Goal: Information Seeking & Learning: Learn about a topic

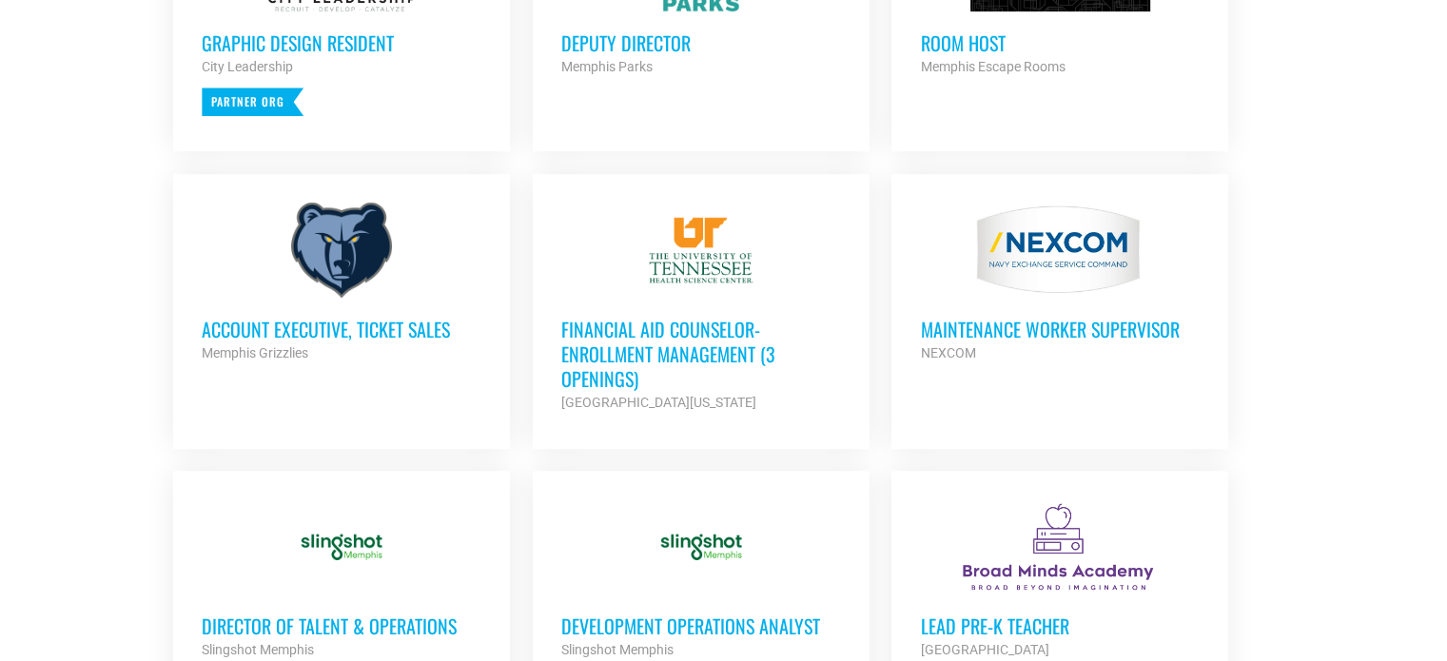
scroll to position [1046, 0]
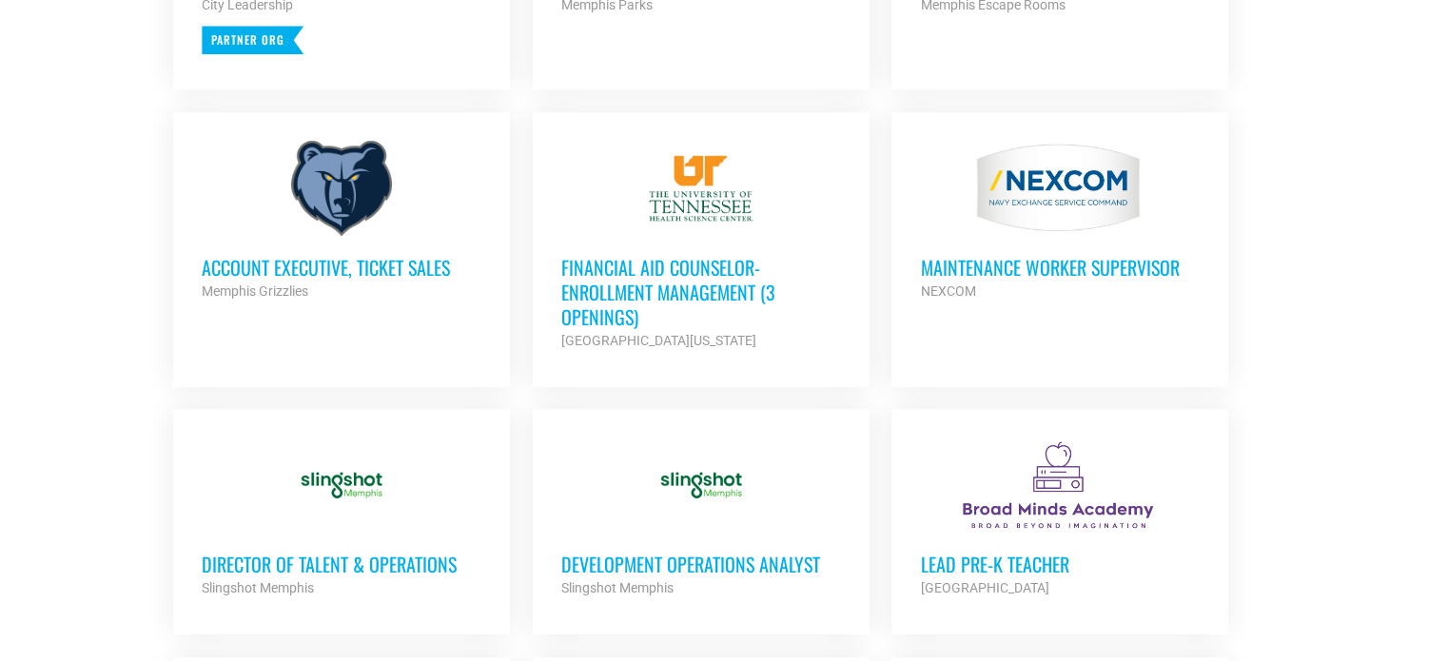
click at [704, 262] on h3 "Financial Aid Counselor-Enrollment Management (3 Openings)" at bounding box center [701, 292] width 280 height 74
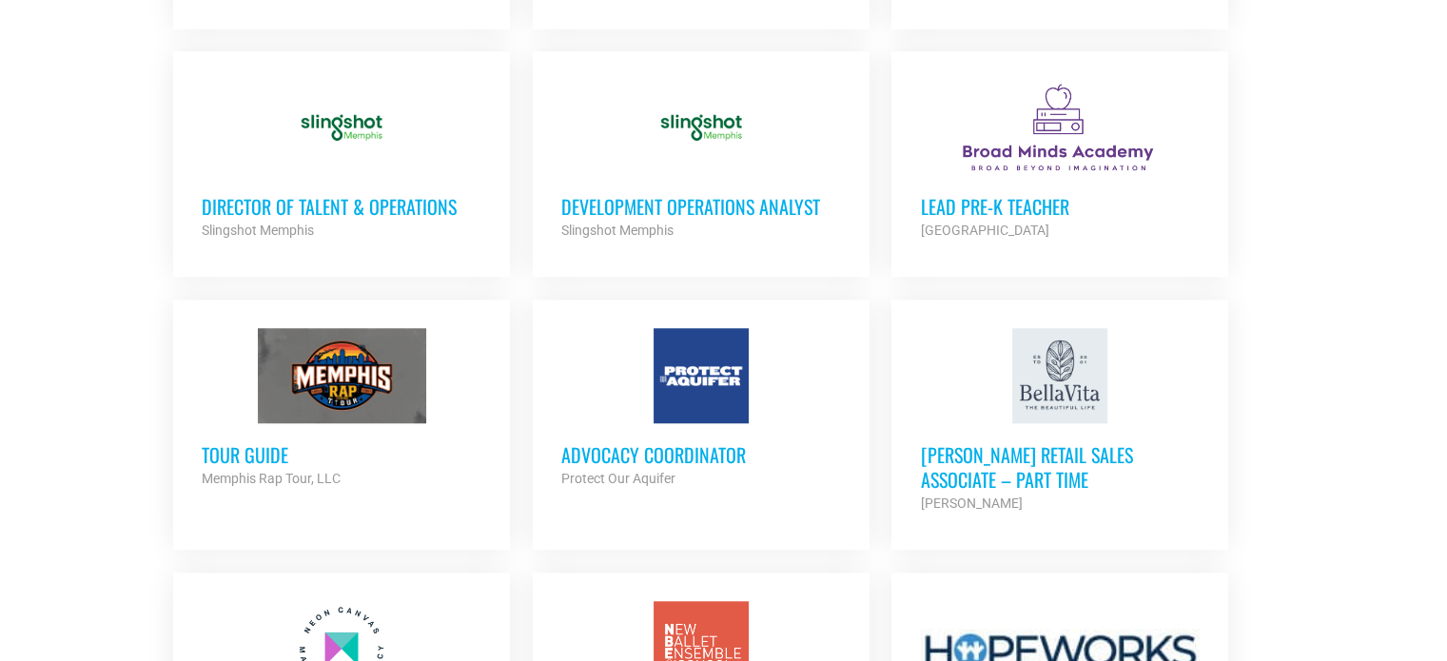
scroll to position [1427, 0]
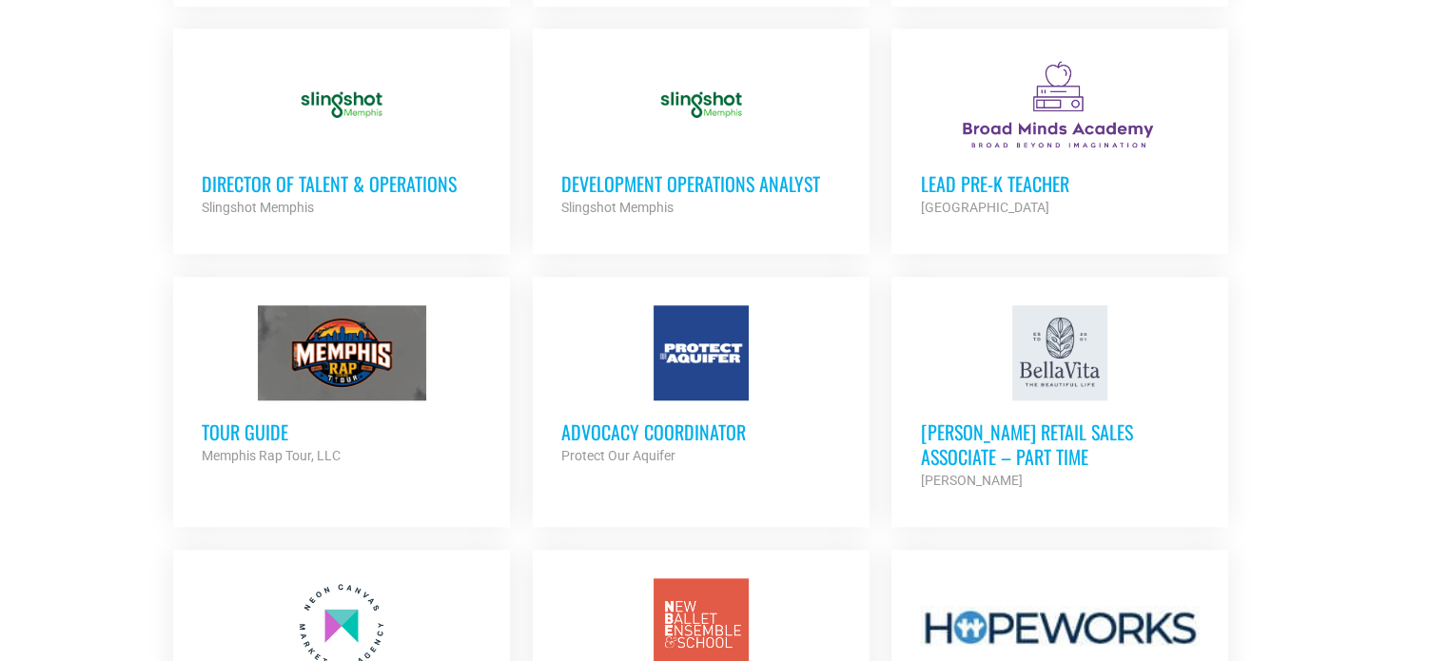
click at [641, 444] on div "Protect Our Aquifer" at bounding box center [701, 455] width 280 height 23
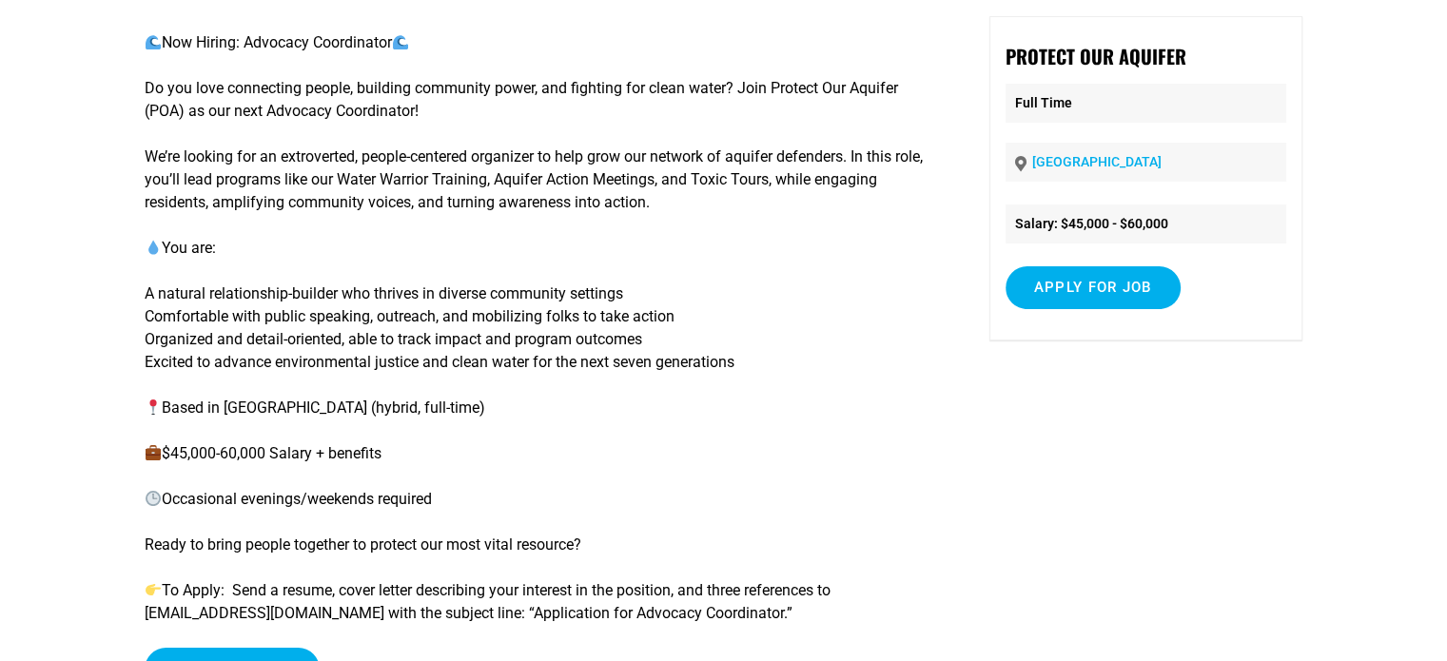
scroll to position [190, 0]
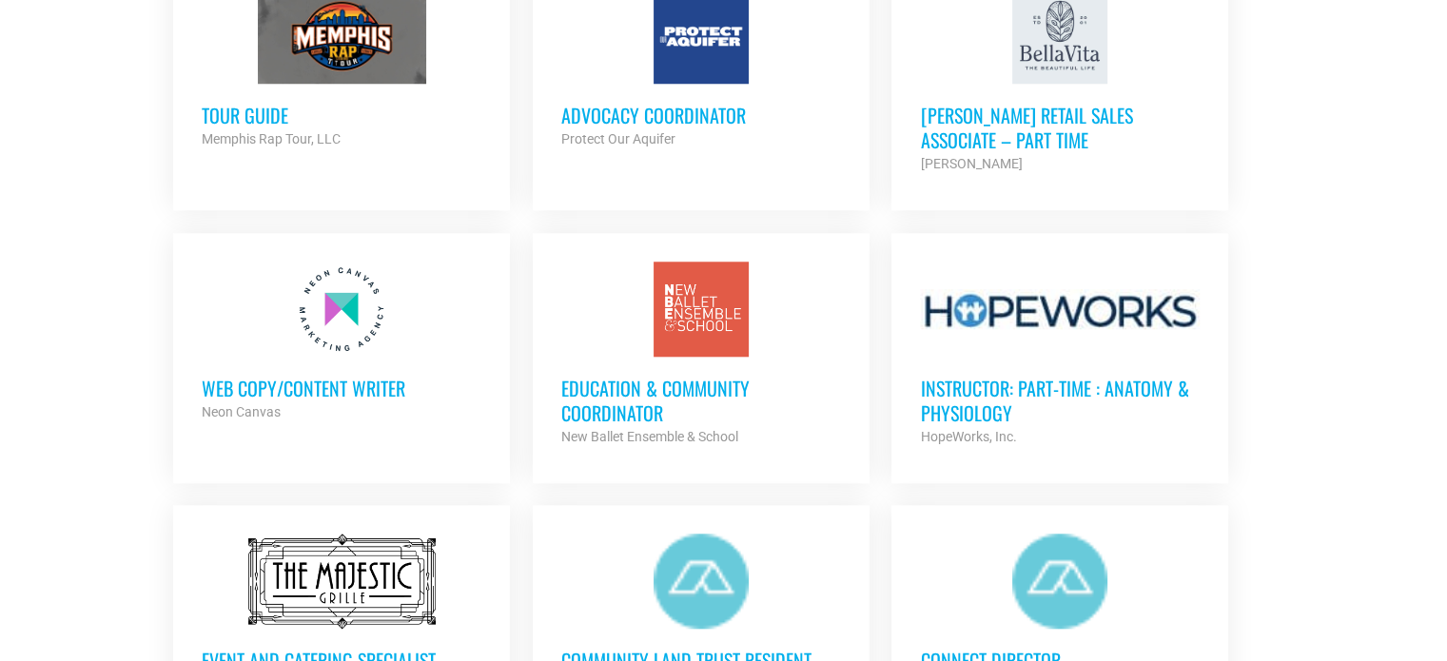
scroll to position [1808, 0]
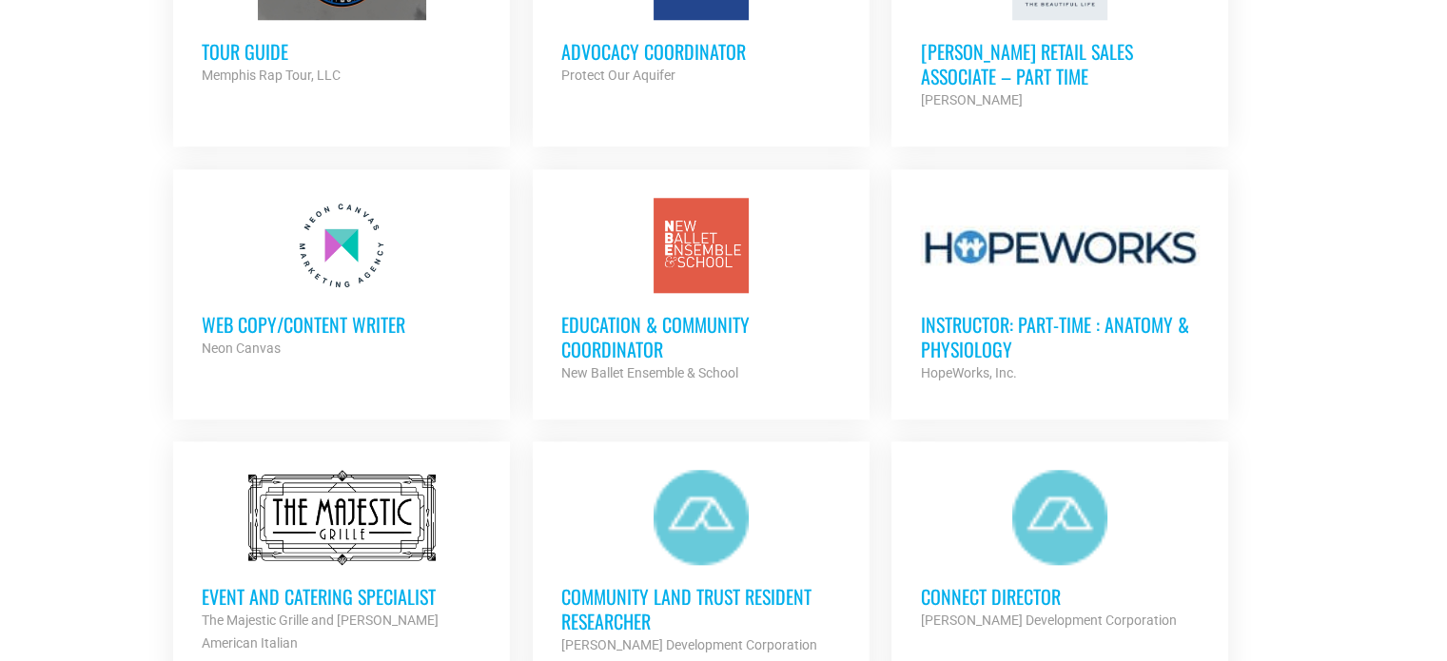
click at [665, 312] on h3 "Education & Community Coordinator" at bounding box center [701, 336] width 280 height 49
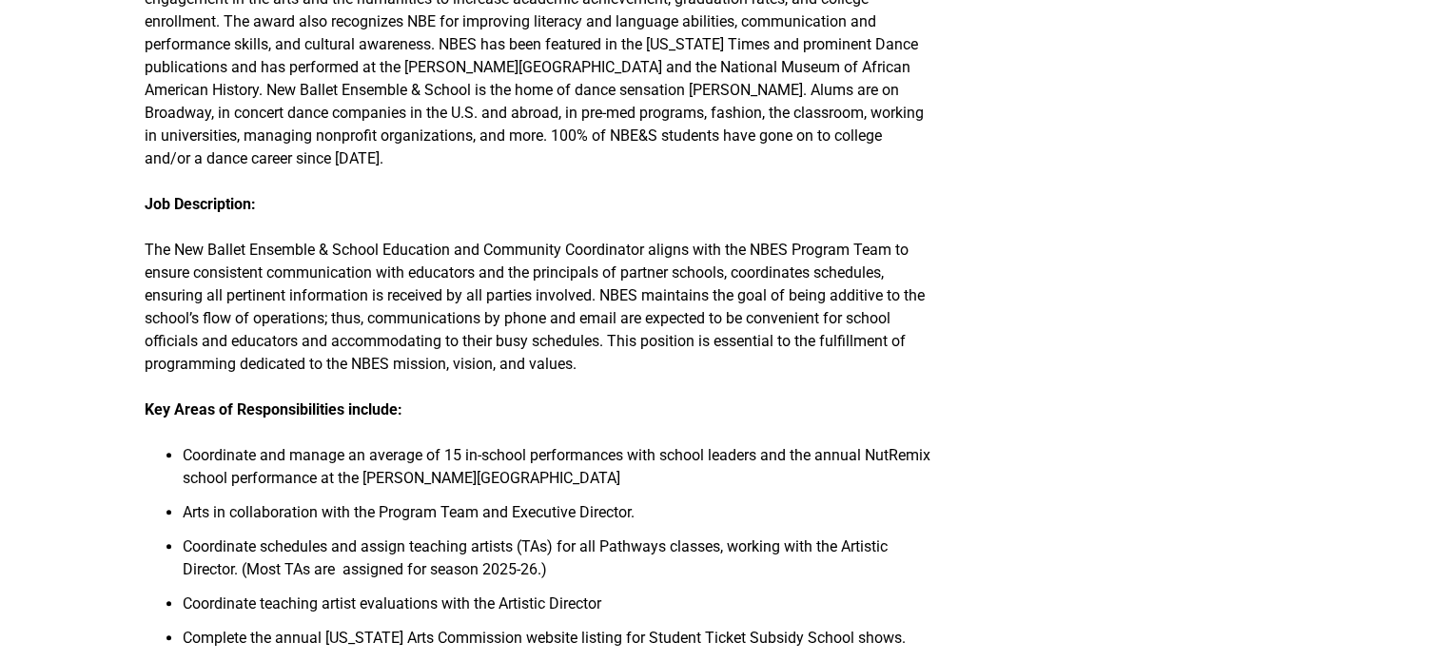
scroll to position [95, 0]
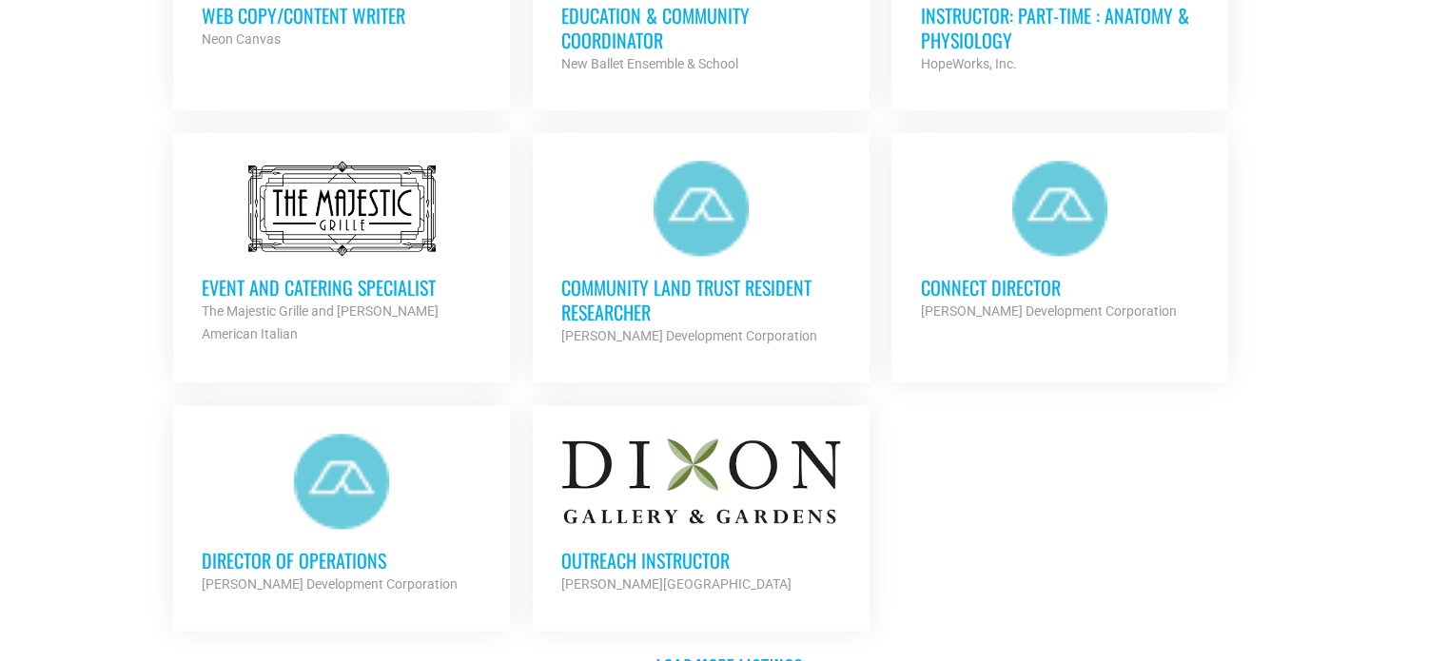
scroll to position [2188, 0]
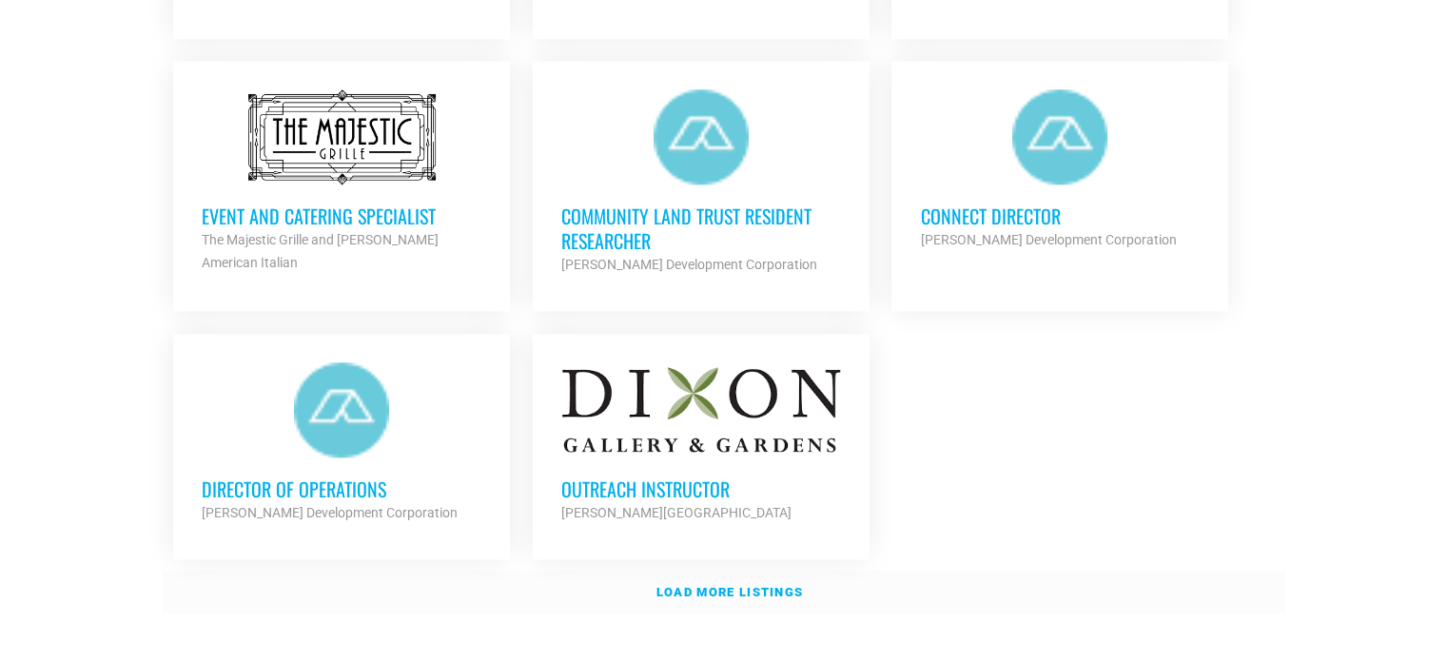
click at [726, 585] on strong "Load more listings" at bounding box center [729, 592] width 147 height 14
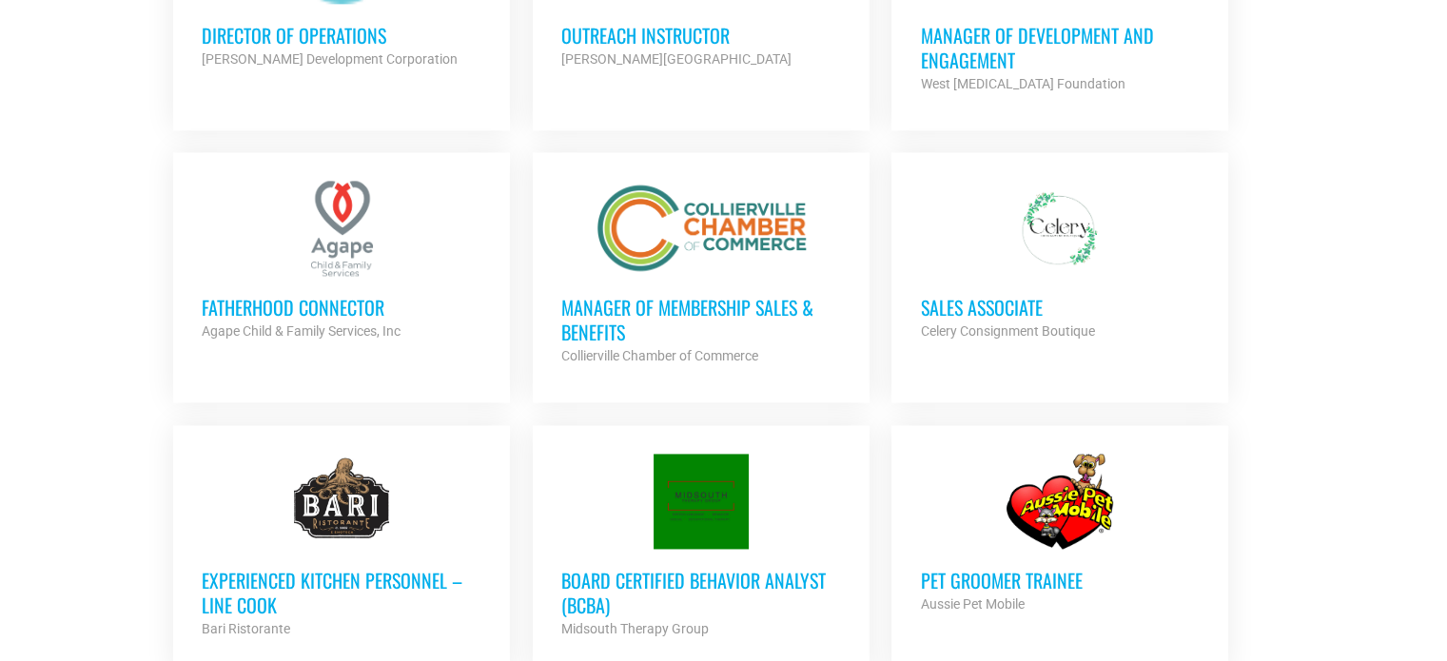
scroll to position [2854, 0]
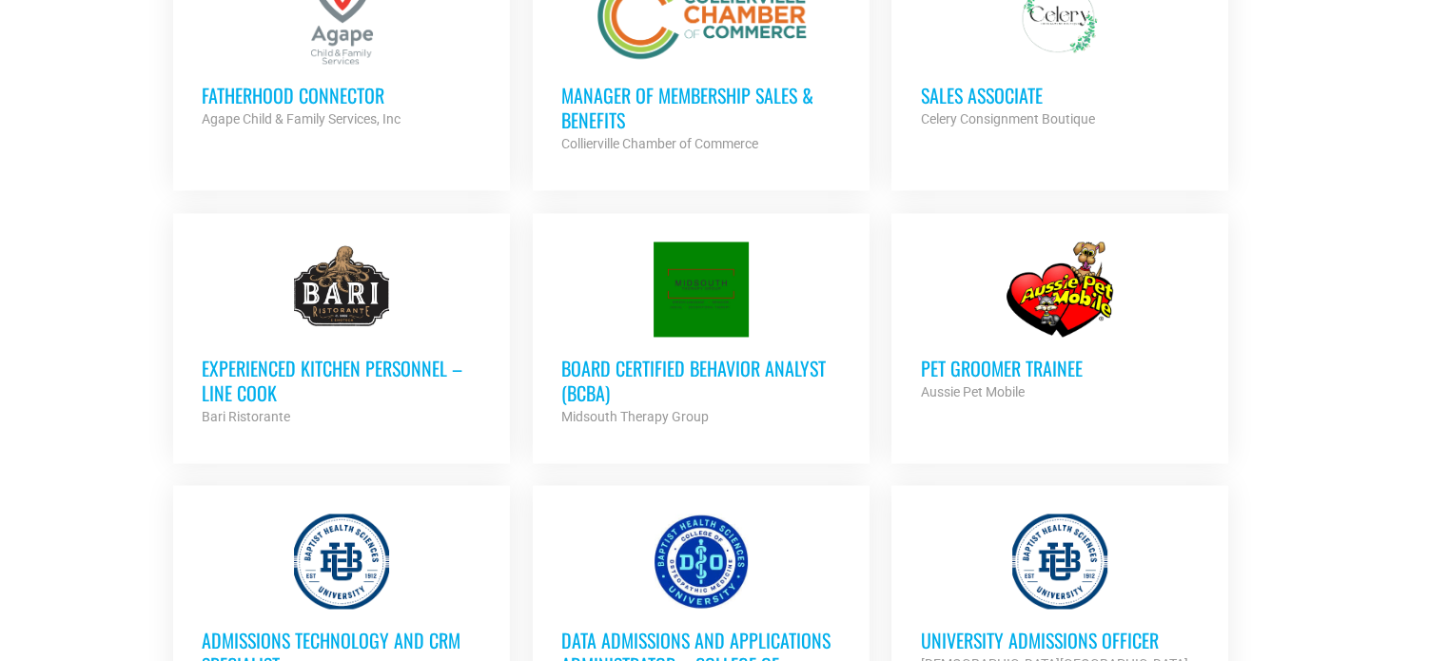
click at [691, 361] on h3 "Board Certified Behavior Analyst (BCBA)" at bounding box center [701, 380] width 280 height 49
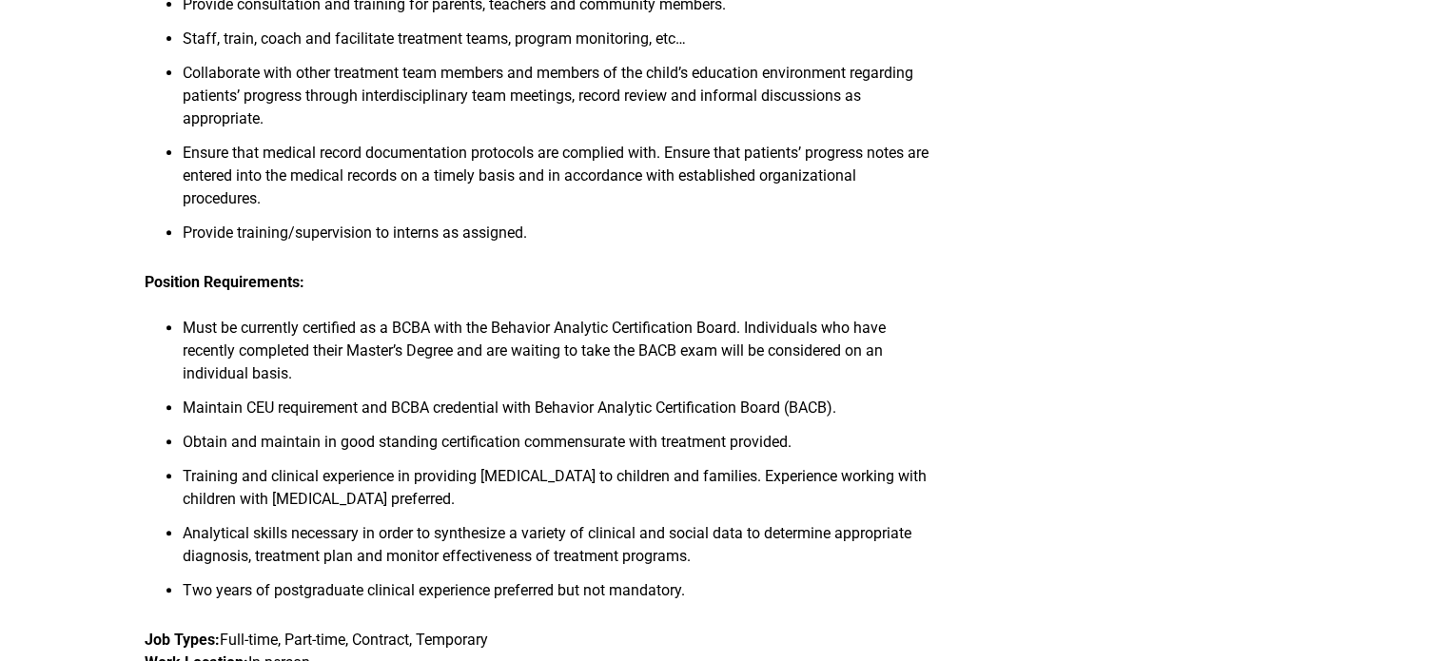
scroll to position [761, 0]
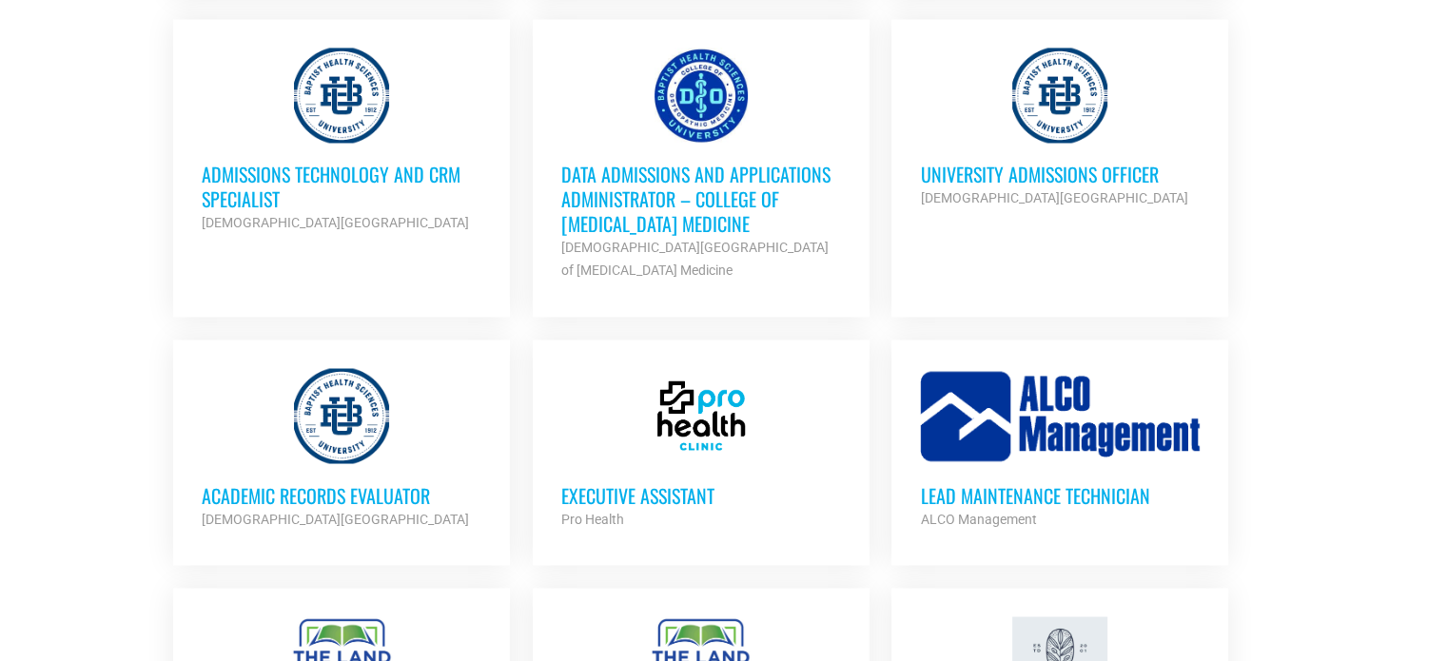
scroll to position [3330, 0]
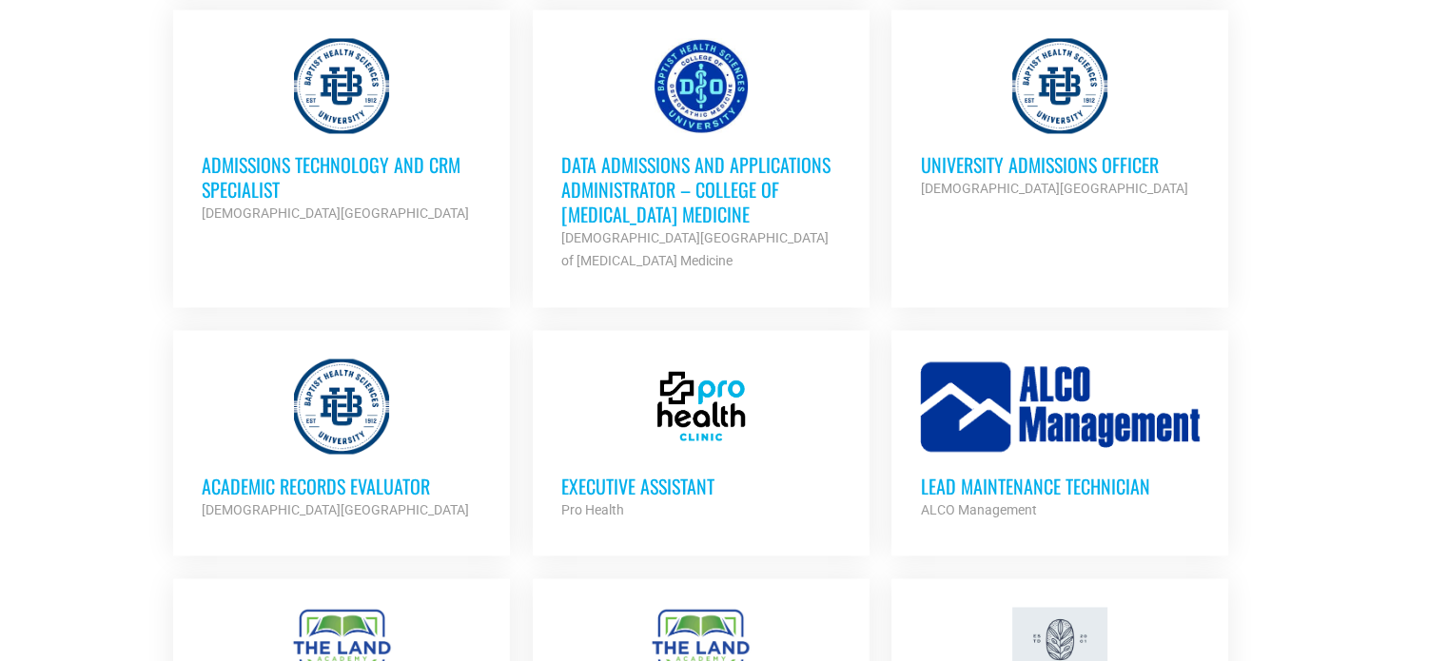
click at [652, 473] on h3 "Executive Assistant" at bounding box center [701, 485] width 280 height 25
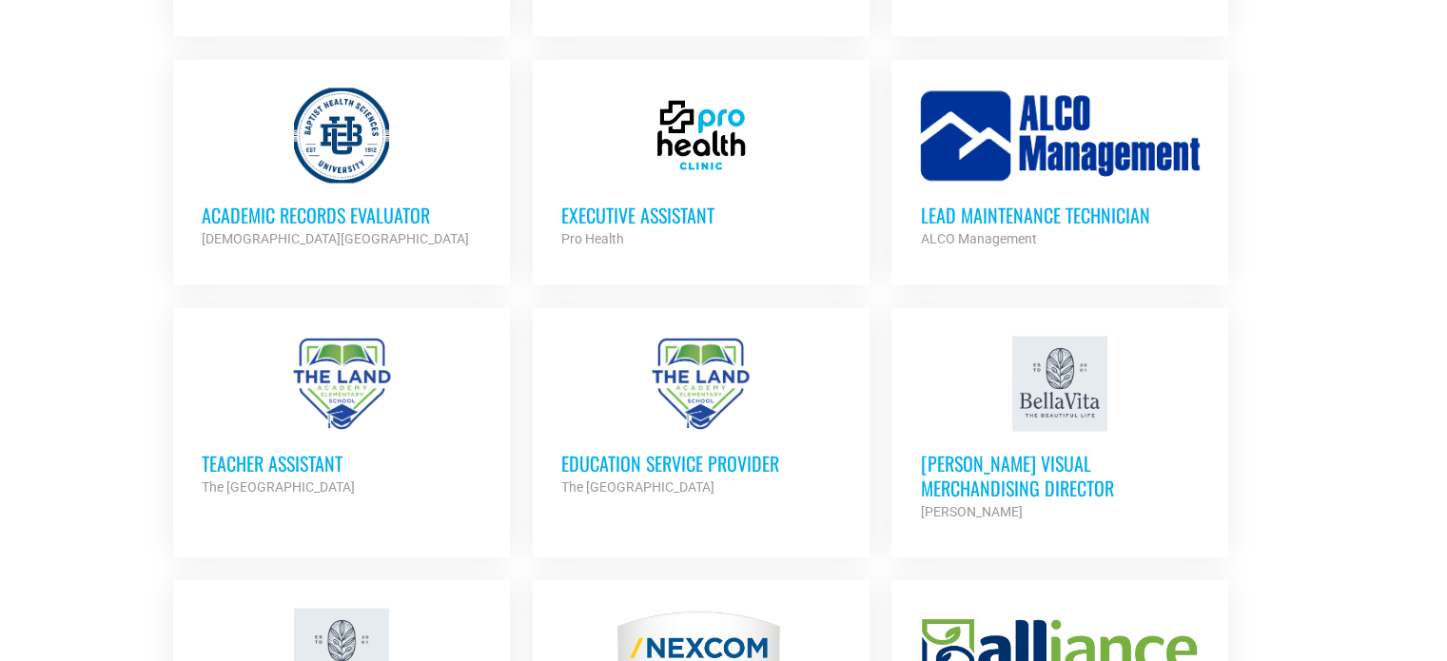
scroll to position [3520, 0]
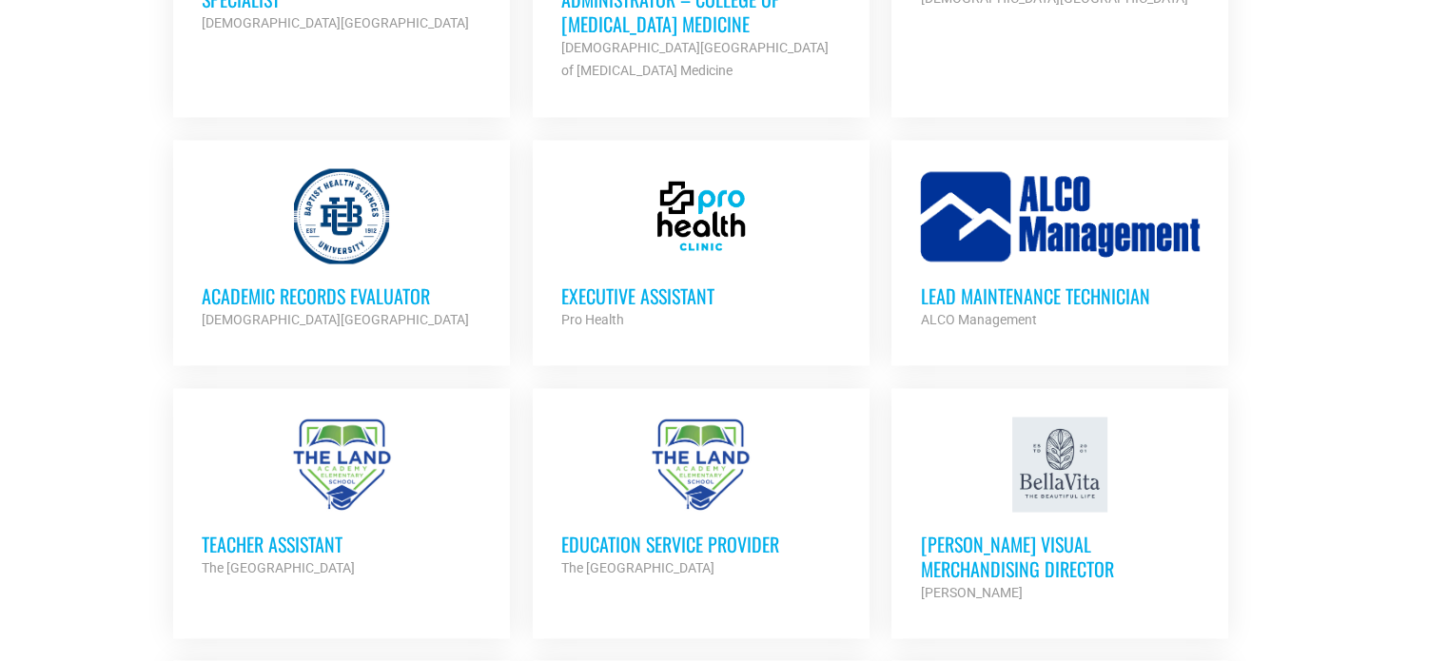
click at [688, 283] on h3 "Executive Assistant" at bounding box center [701, 295] width 280 height 25
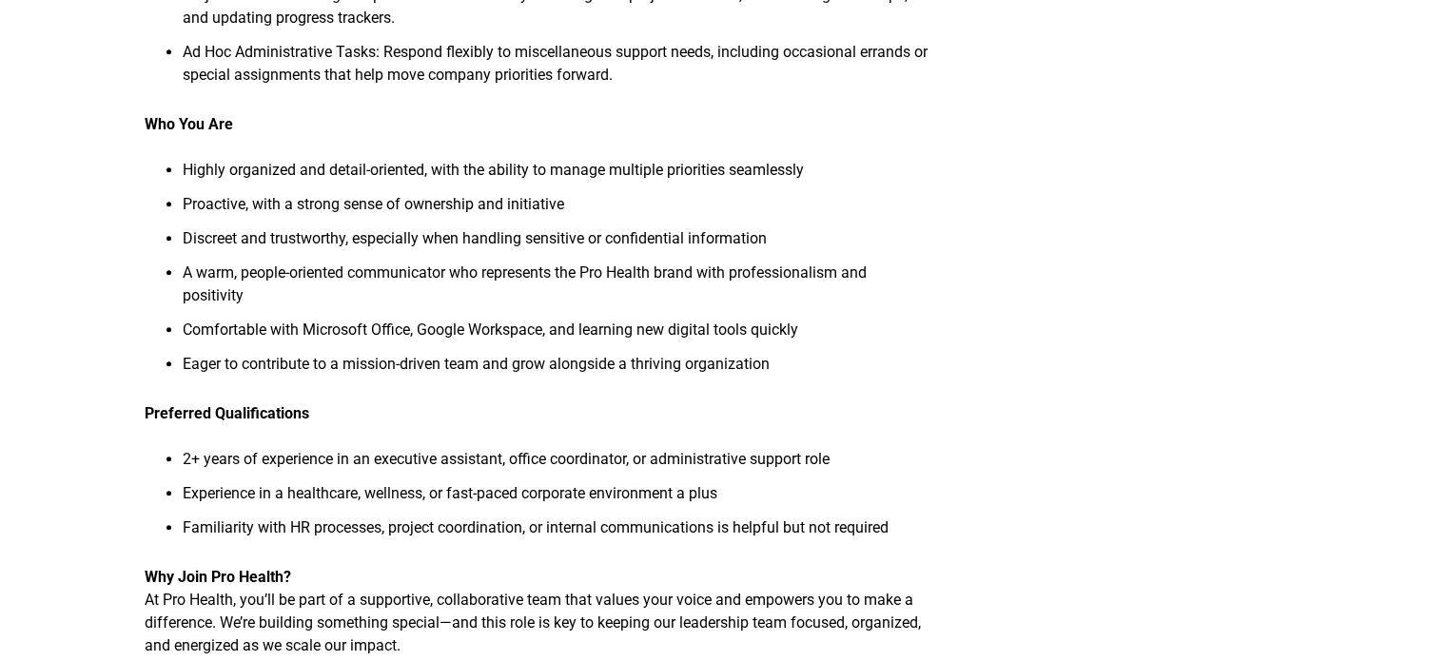
scroll to position [1046, 0]
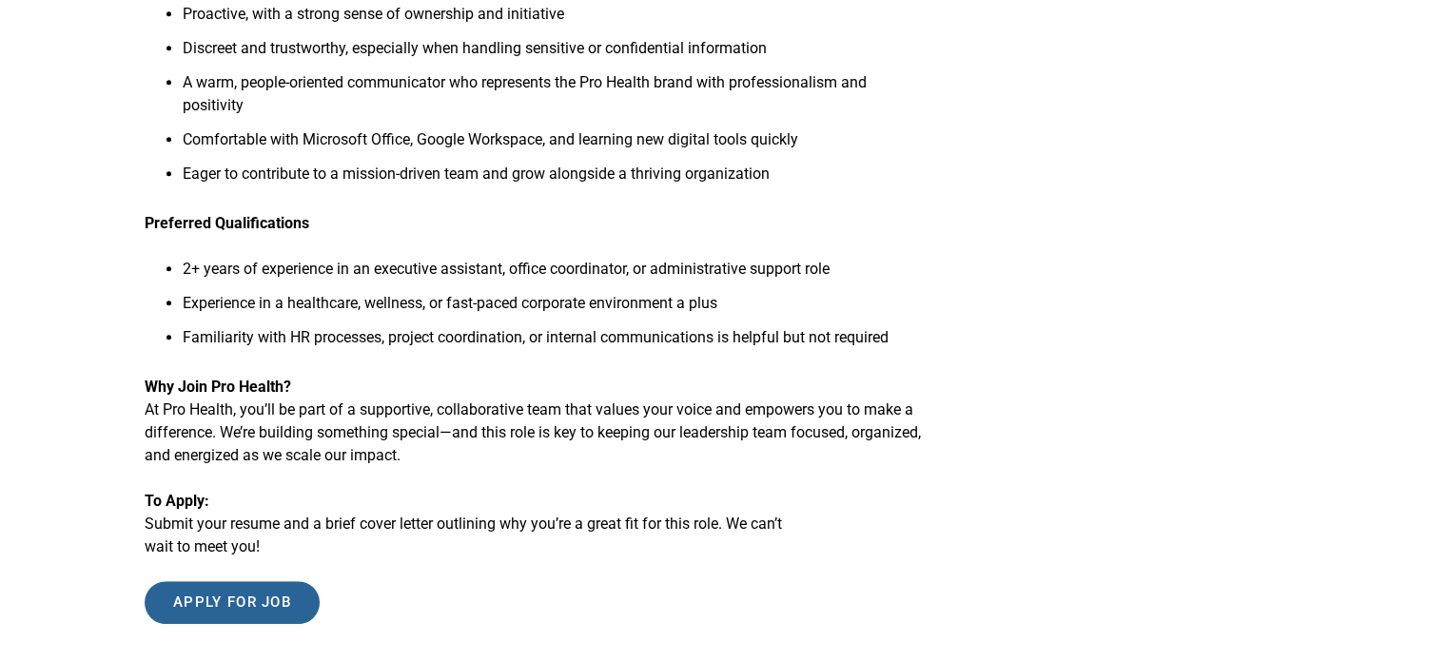
click at [281, 581] on input "Apply for job" at bounding box center [232, 602] width 175 height 43
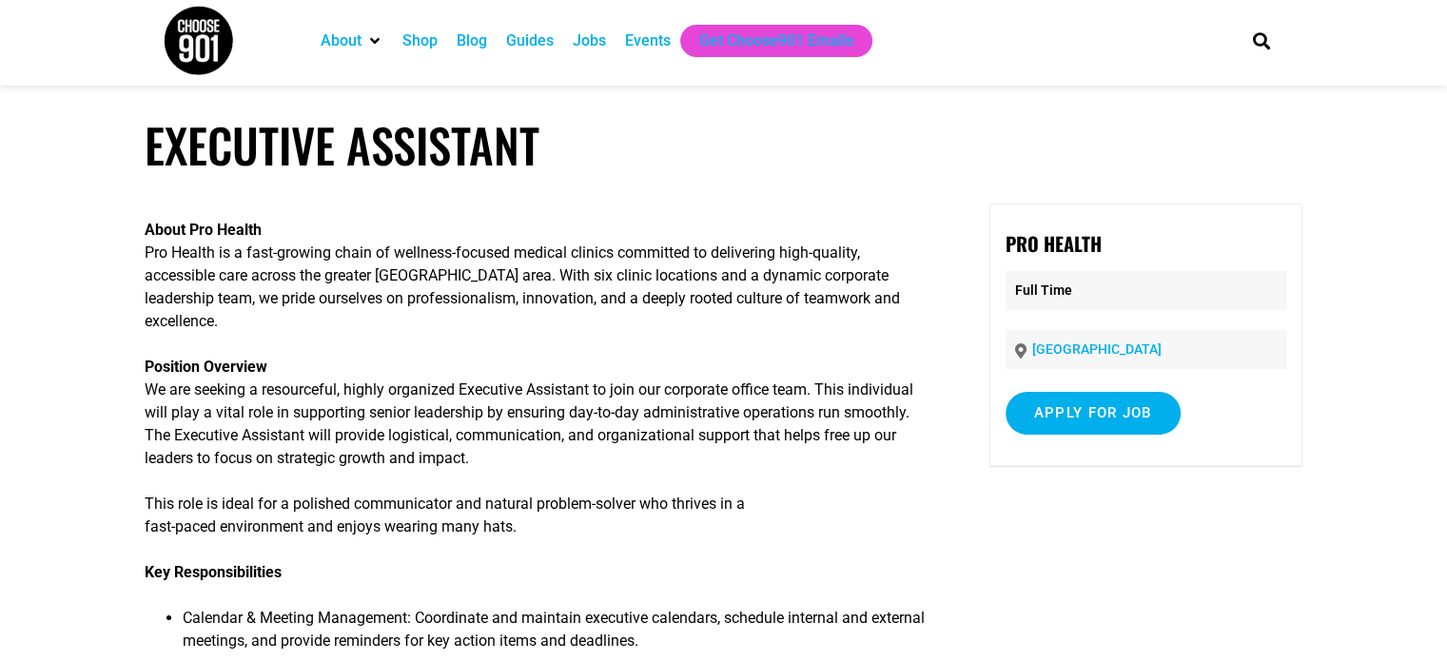
scroll to position [0, 0]
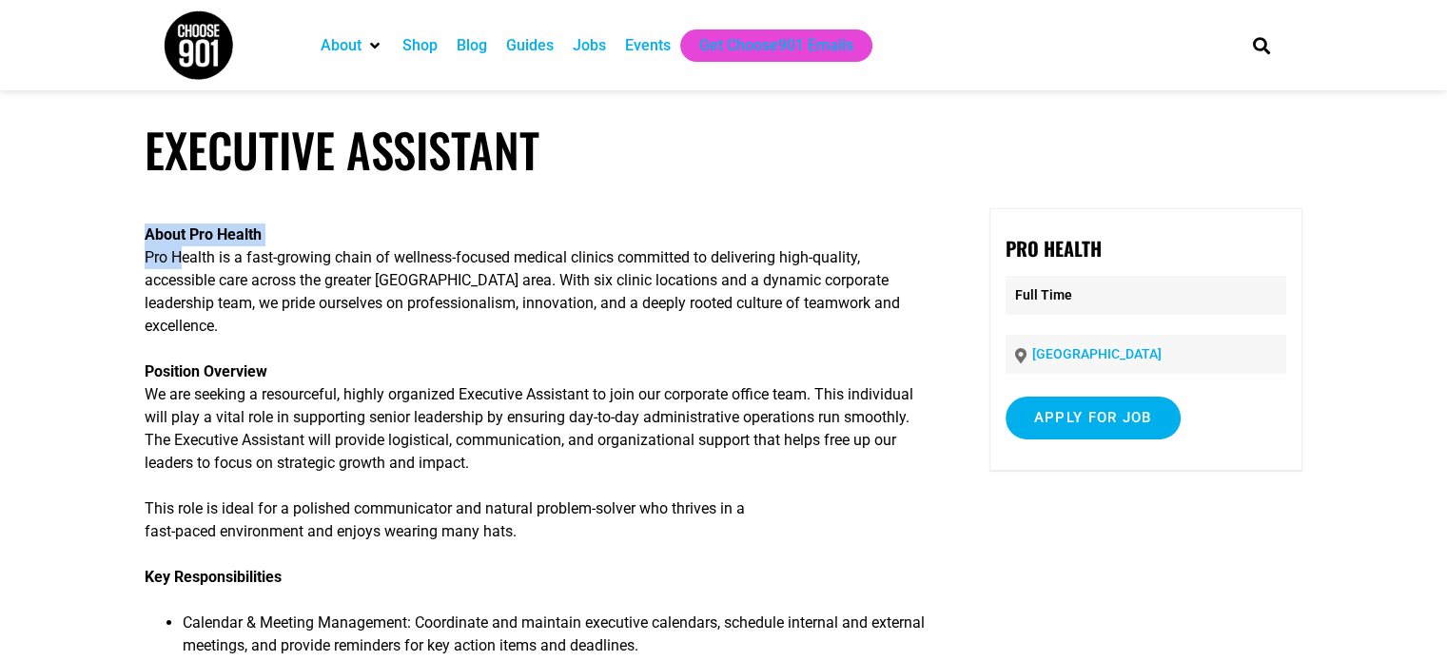
drag, startPoint x: 141, startPoint y: 258, endPoint x: 175, endPoint y: 258, distance: 34.2
click at [175, 258] on p "About Pro Health Pro Health is a fast-growing chain of wellness-focused medical…" at bounding box center [538, 281] width 787 height 114
drag, startPoint x: 147, startPoint y: 262, endPoint x: 211, endPoint y: 265, distance: 63.9
click at [211, 265] on p "About Pro Health Pro Health is a fast-growing chain of wellness-focused medical…" at bounding box center [538, 281] width 787 height 114
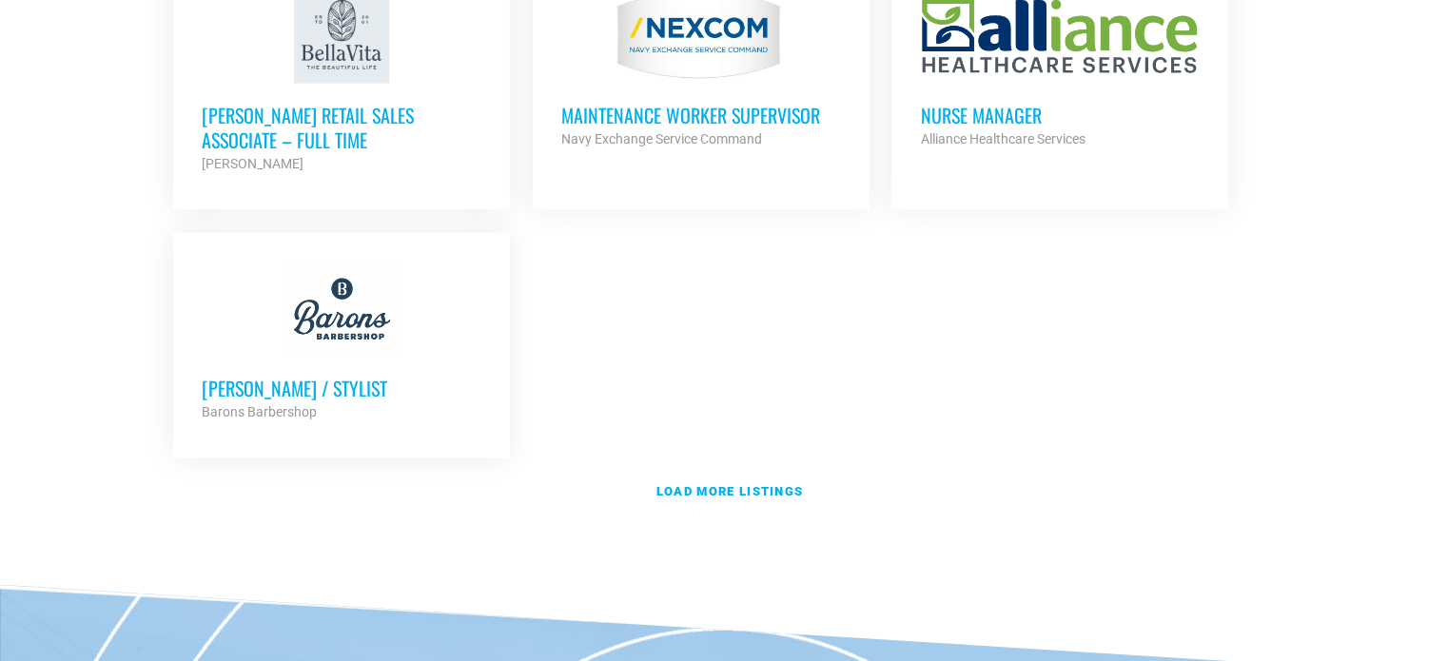
scroll to position [4283, 0]
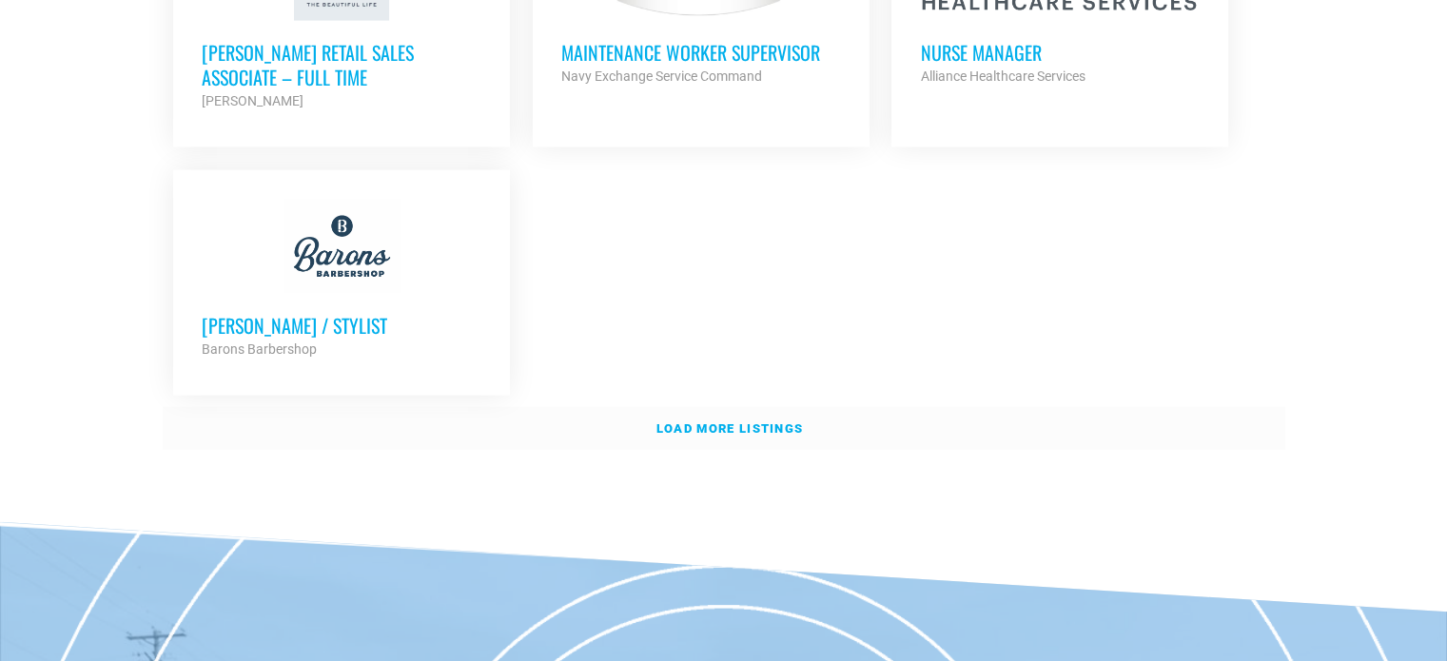
click at [773, 407] on link "Load more listings" at bounding box center [724, 429] width 1123 height 44
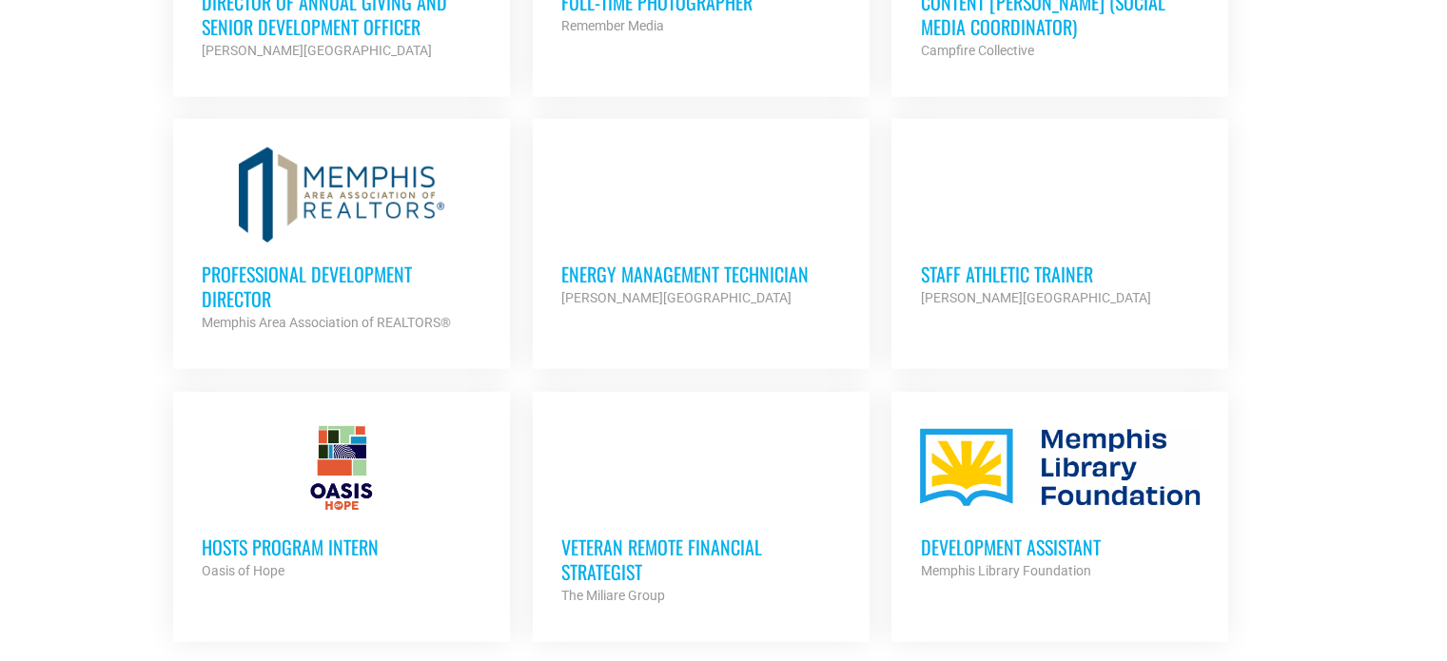
scroll to position [5520, 0]
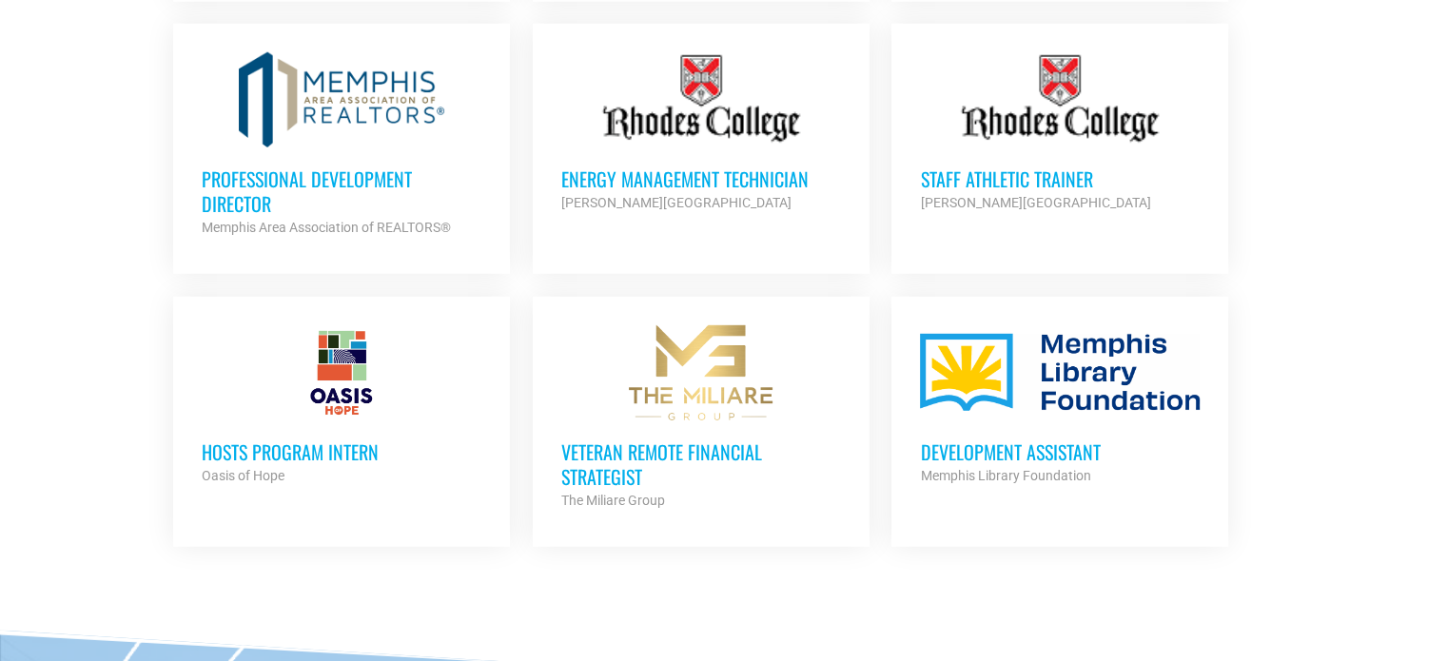
click at [651, 440] on h3 "Veteran Remote Financial Strategist" at bounding box center [701, 464] width 280 height 49
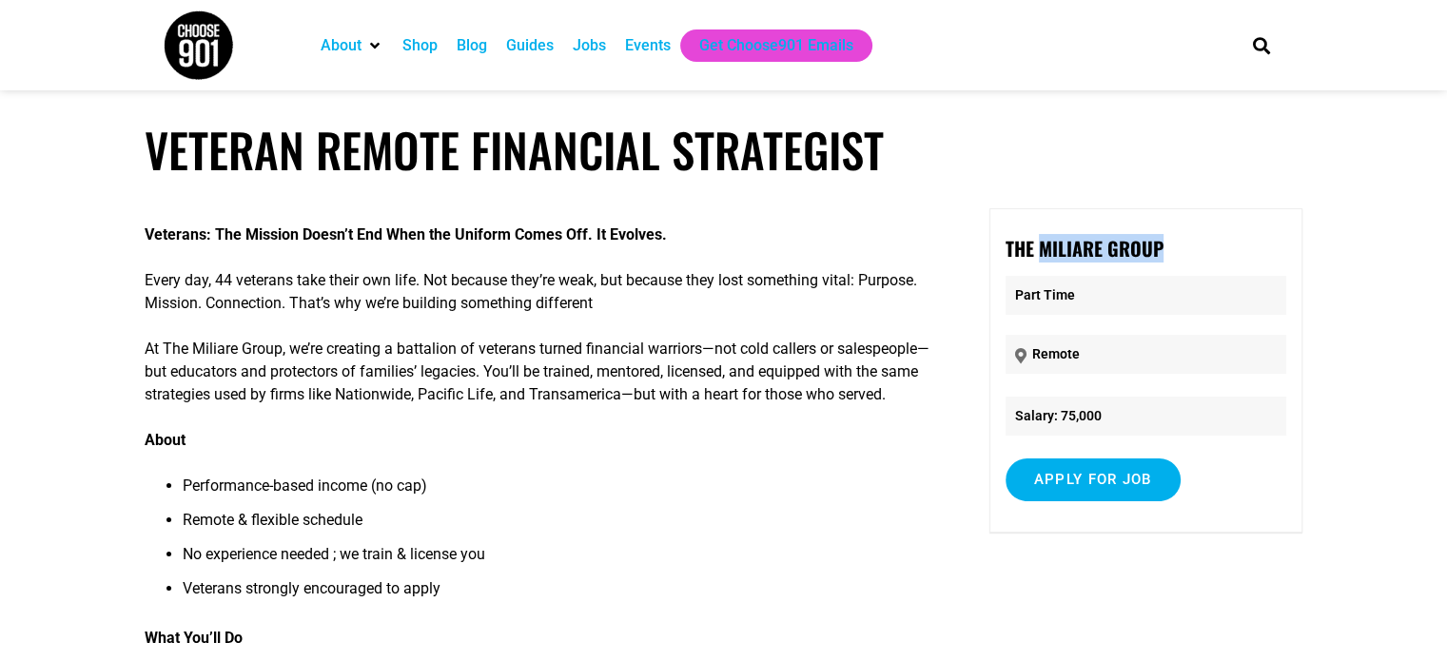
drag, startPoint x: 1042, startPoint y: 250, endPoint x: 1186, endPoint y: 249, distance: 144.6
click at [1186, 249] on p "The Miliare Group" at bounding box center [1146, 248] width 281 height 29
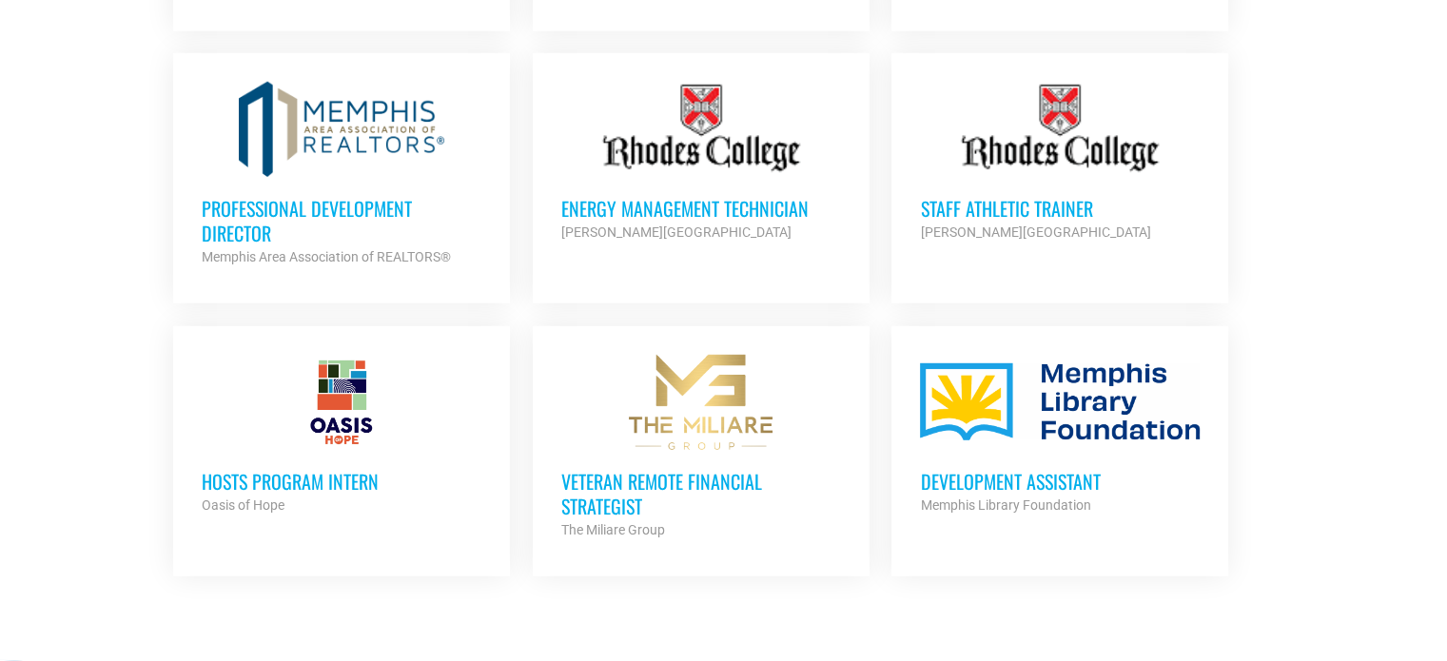
scroll to position [5491, 0]
click at [1025, 497] on strong "Memphis Library Foundation" at bounding box center [1005, 504] width 170 height 15
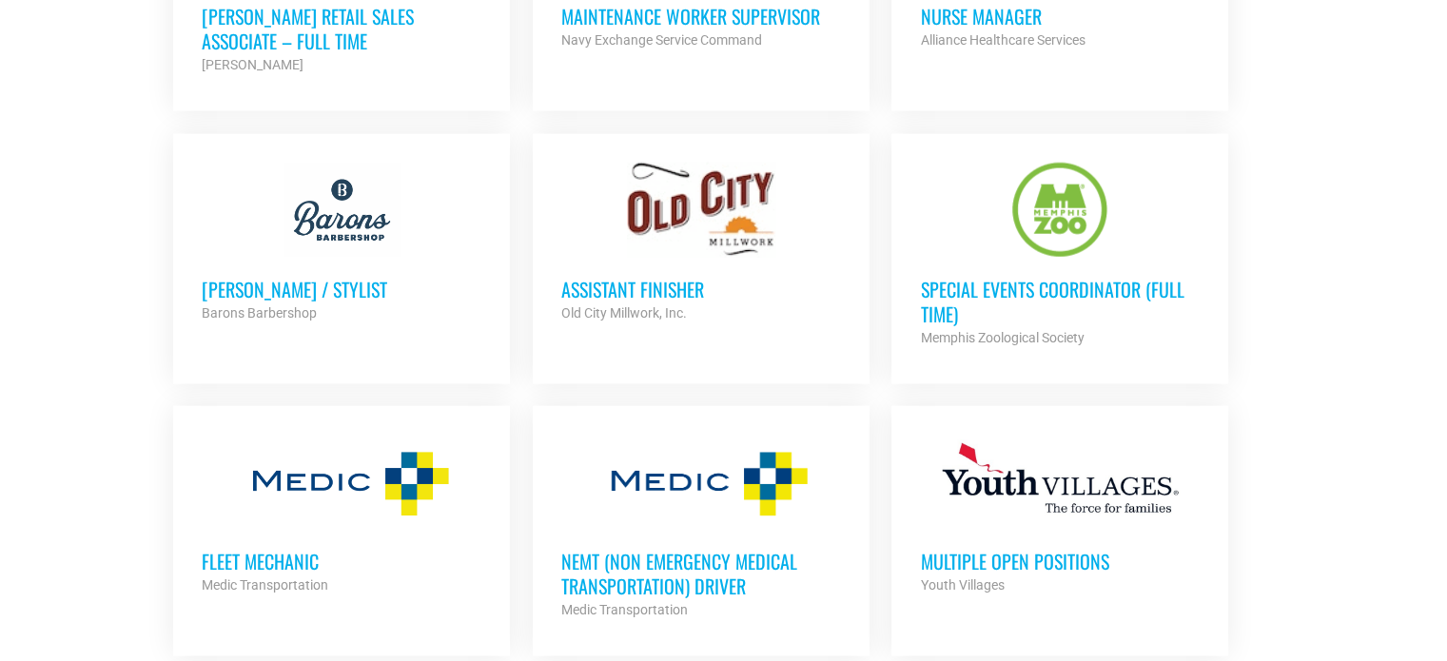
scroll to position [4254, 0]
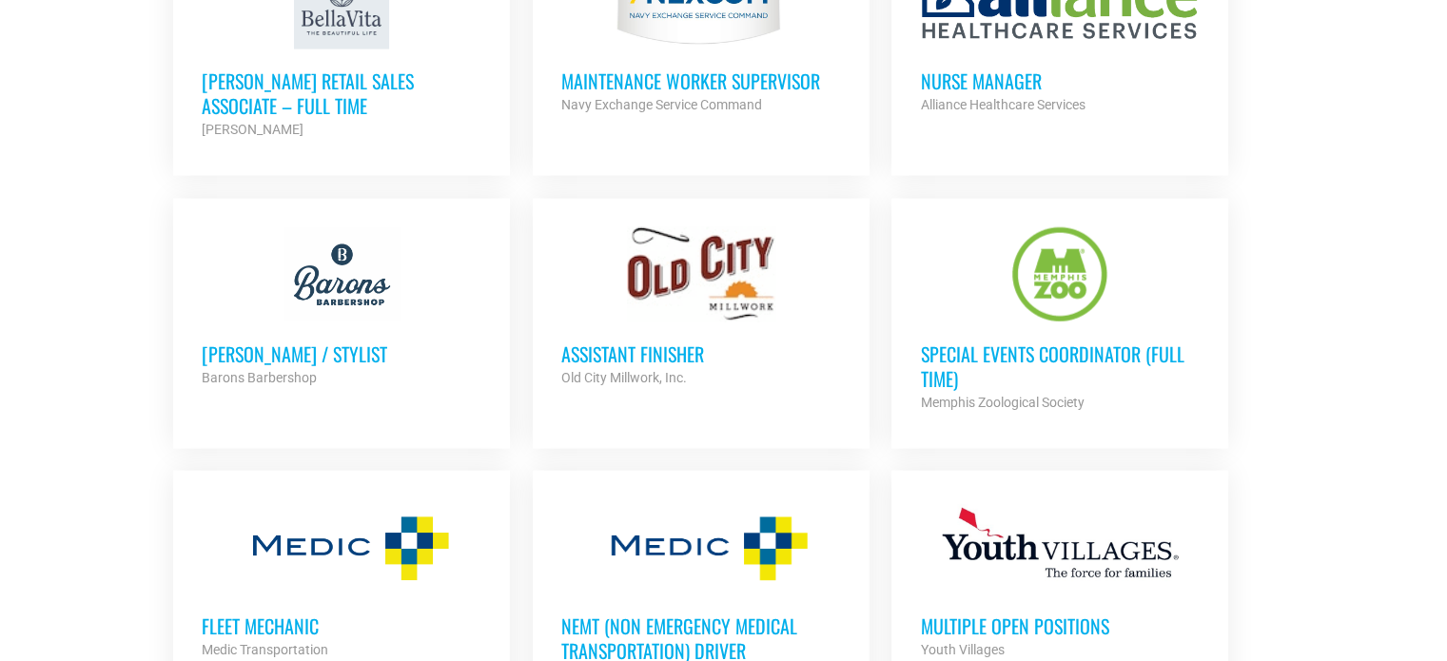
click at [1030, 614] on h3 "Multiple Open Positions" at bounding box center [1060, 626] width 280 height 25
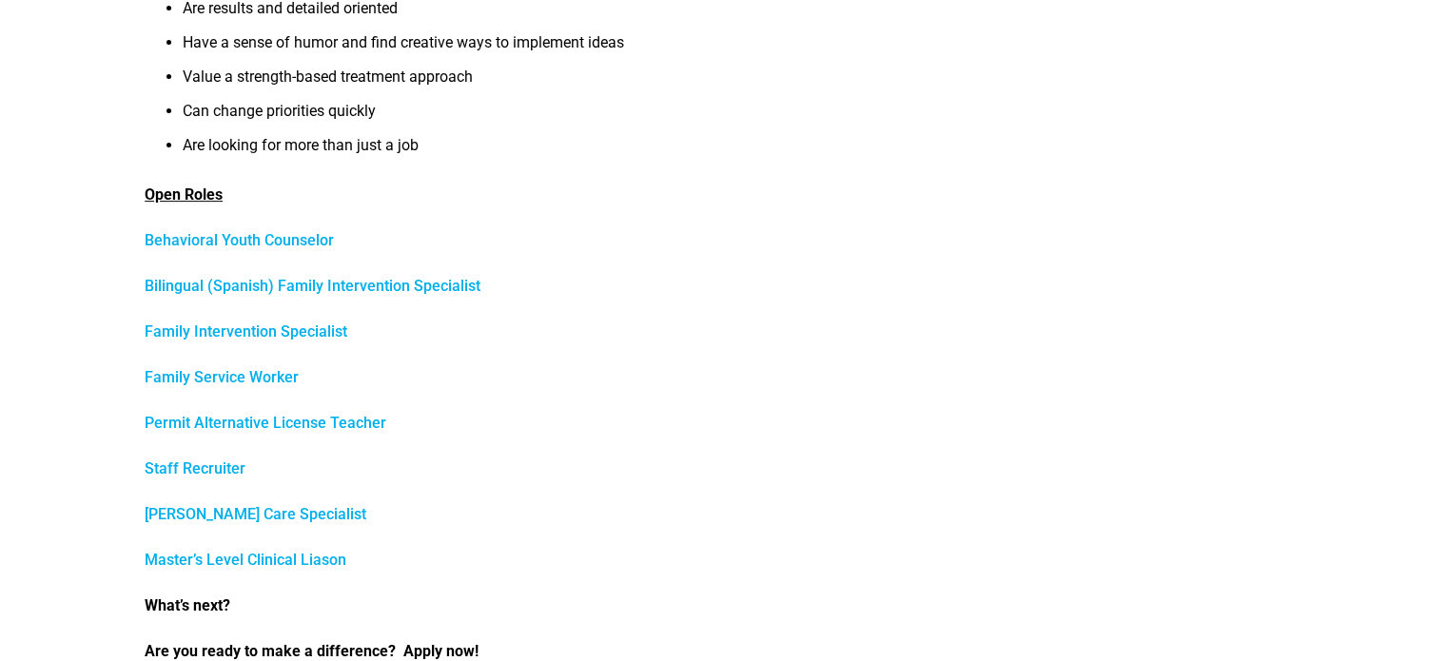
scroll to position [856, 0]
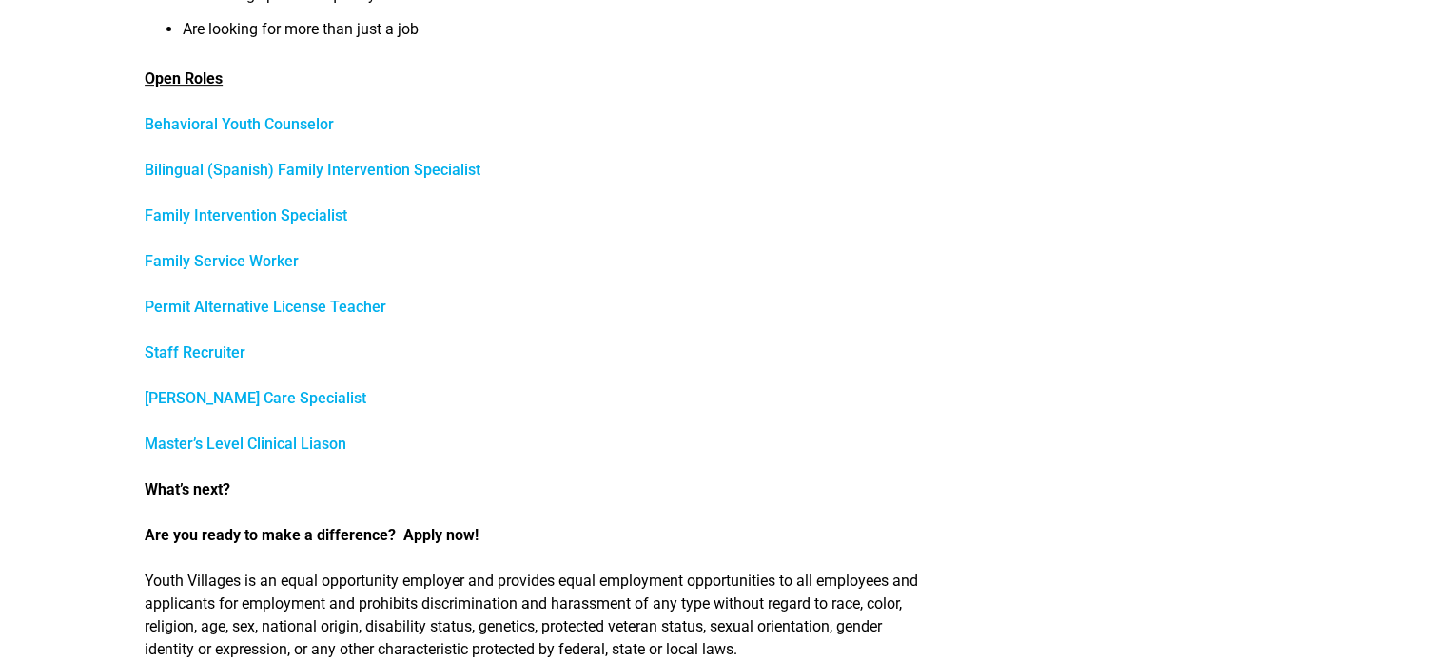
click at [192, 356] on link "Staff Recruiter" at bounding box center [195, 352] width 101 height 18
